Goal: Information Seeking & Learning: Learn about a topic

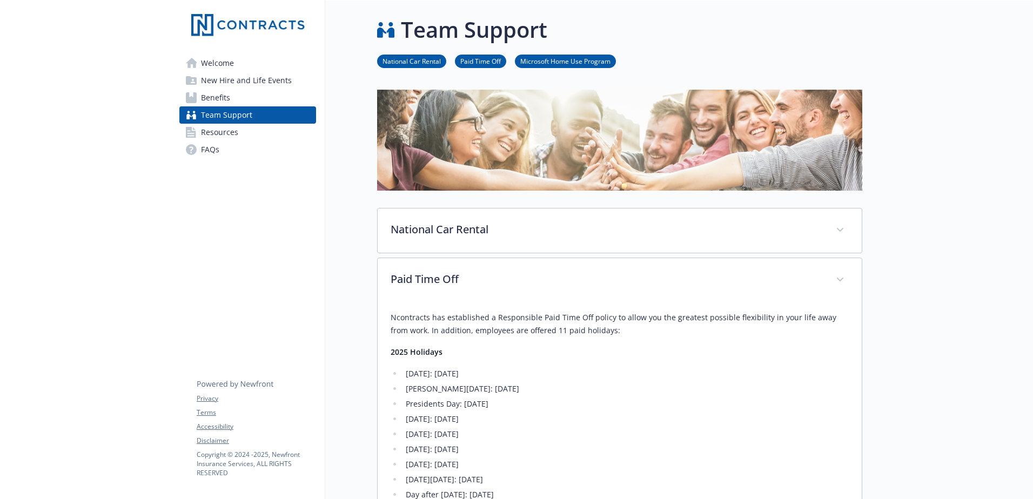
scroll to position [162, 0]
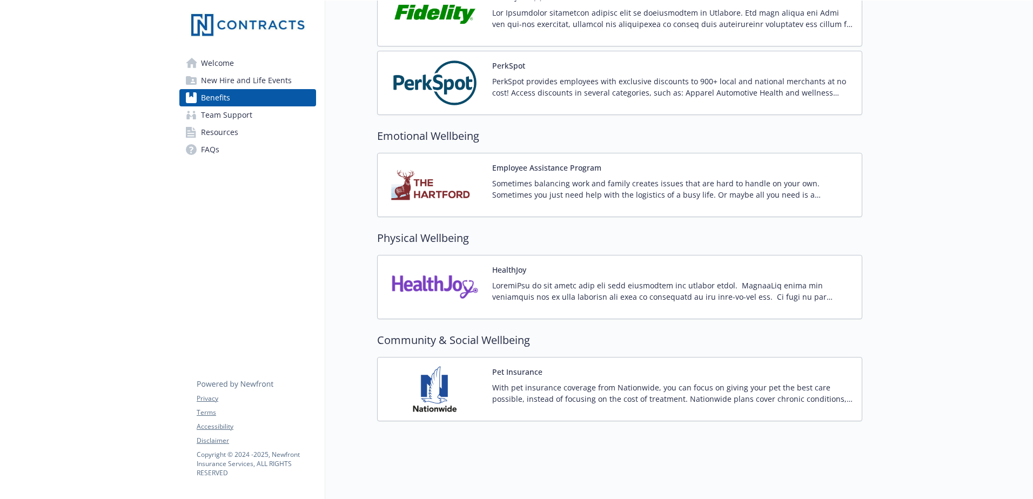
click at [553, 281] on p at bounding box center [672, 291] width 361 height 23
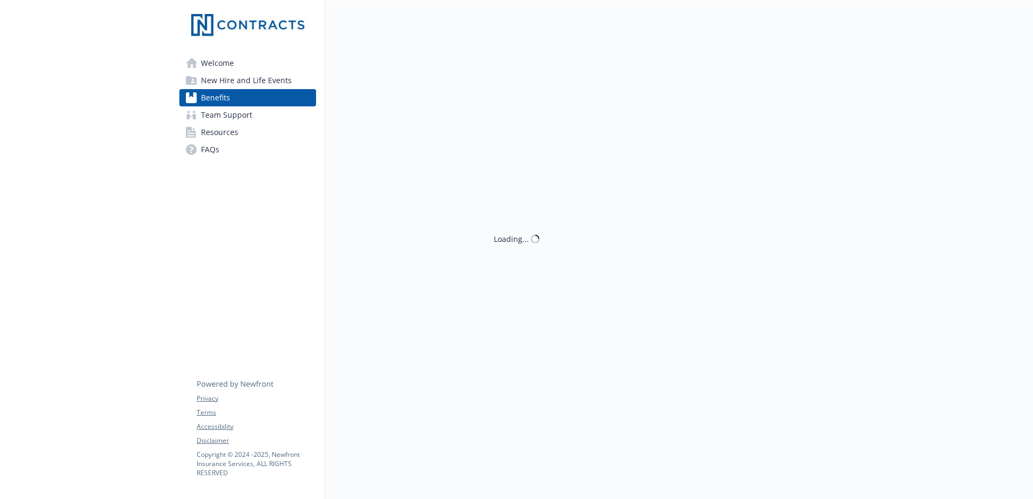
scroll to position [1376, 0]
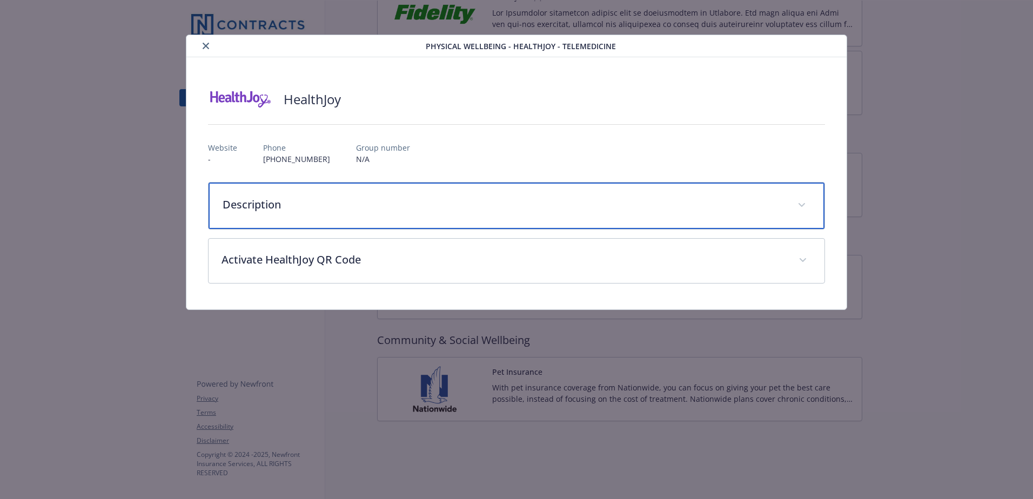
click at [268, 219] on div "Description" at bounding box center [517, 206] width 616 height 46
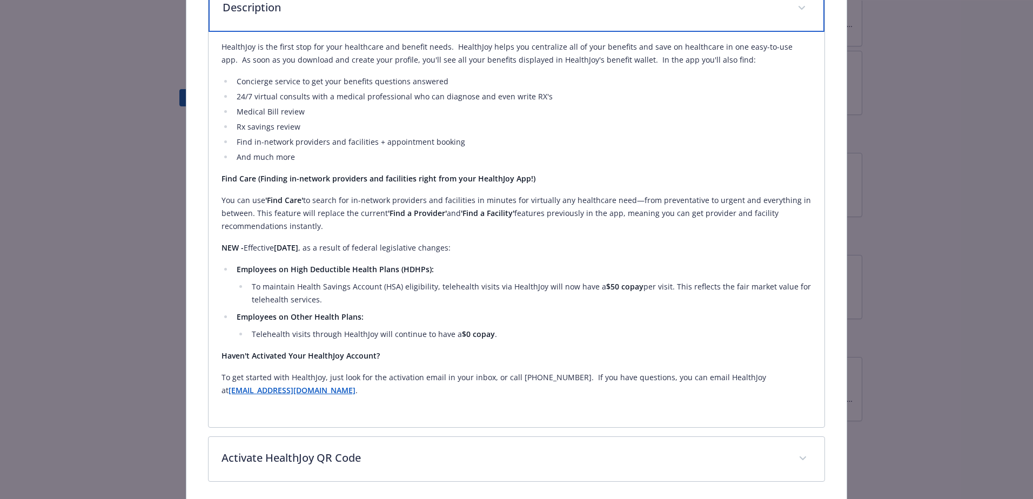
scroll to position [216, 0]
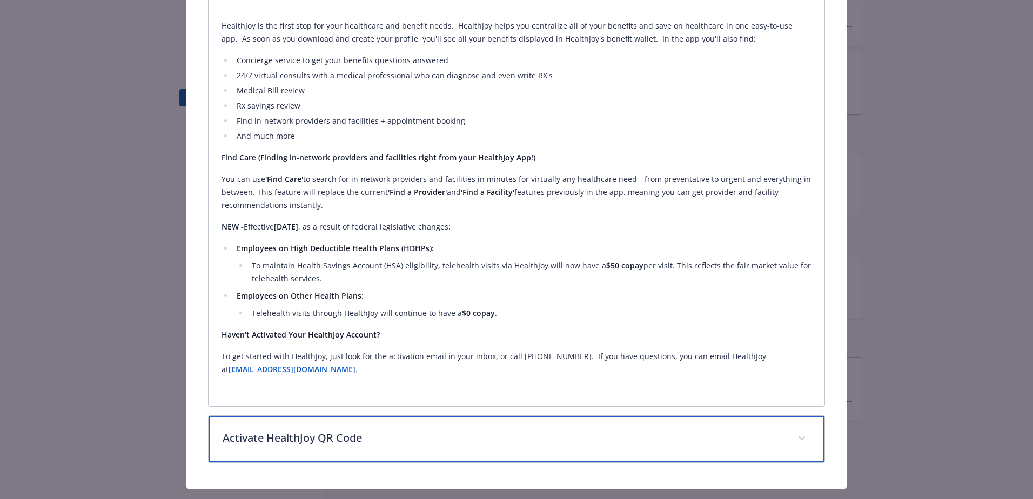
click at [379, 439] on p "Activate HealthJoy QR Code" at bounding box center [504, 438] width 562 height 16
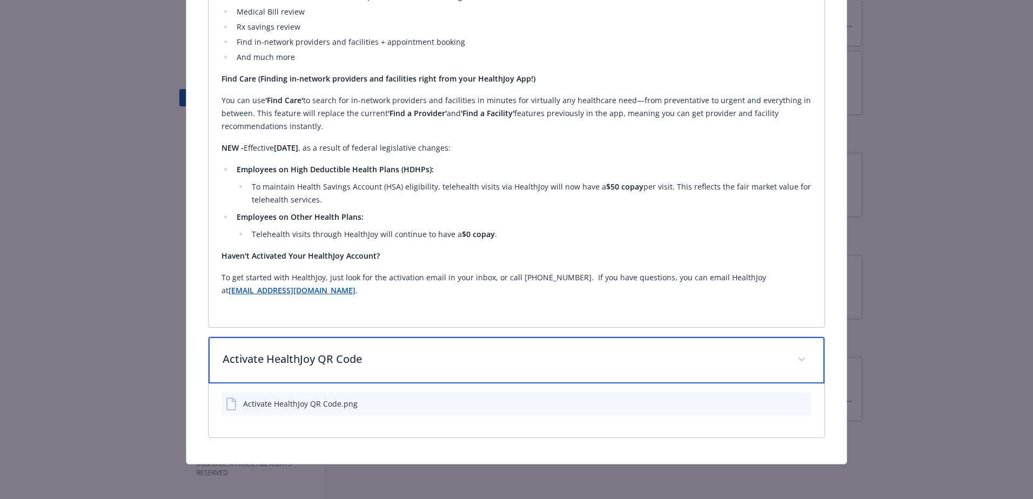
click at [376, 360] on p "Activate HealthJoy QR Code" at bounding box center [504, 359] width 562 height 16
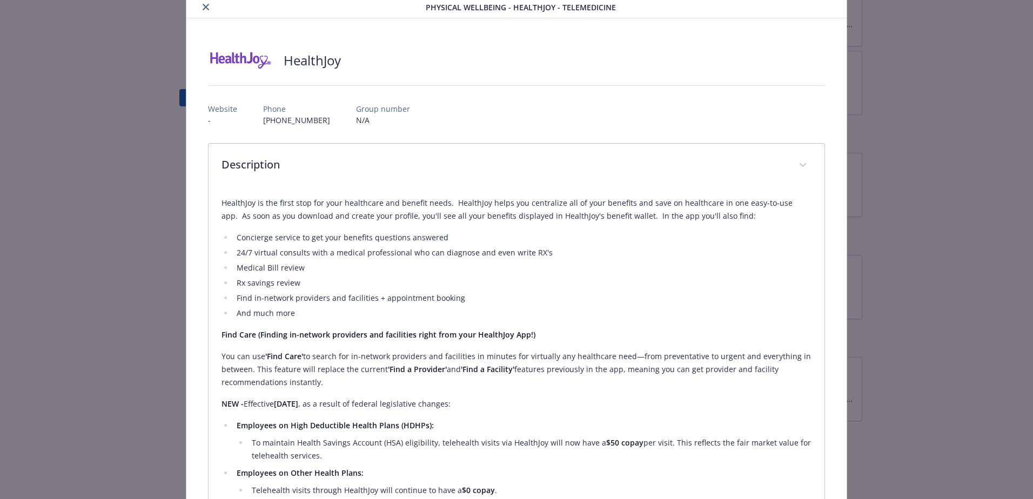
scroll to position [25, 0]
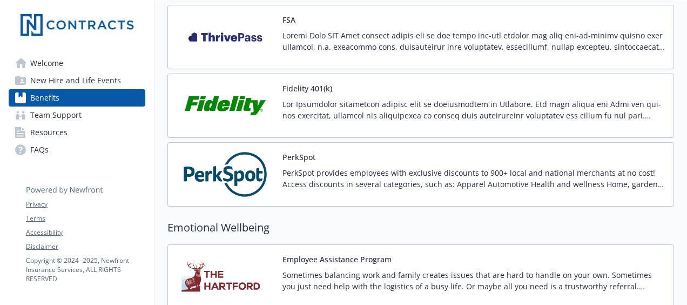
scroll to position [1260, 0]
